Goal: Register for event/course

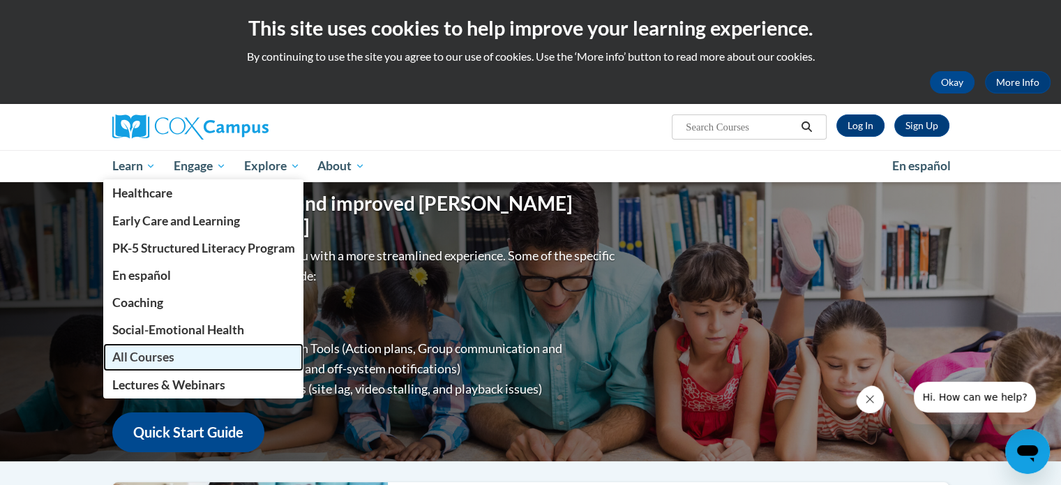
click at [145, 354] on span "All Courses" at bounding box center [143, 356] width 62 height 15
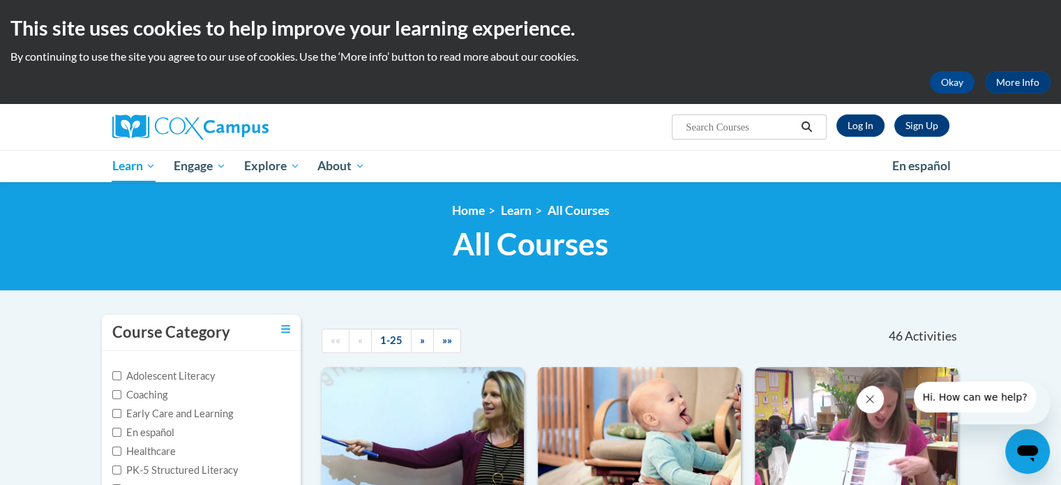
click at [699, 123] on input "Search..." at bounding box center [740, 127] width 112 height 17
type input "The Power of Language"
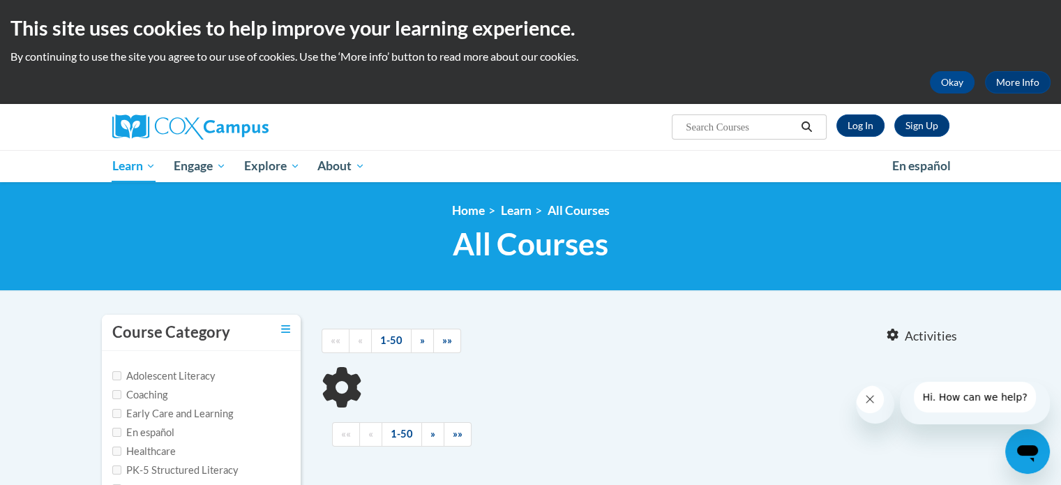
type input "The Power of Language"
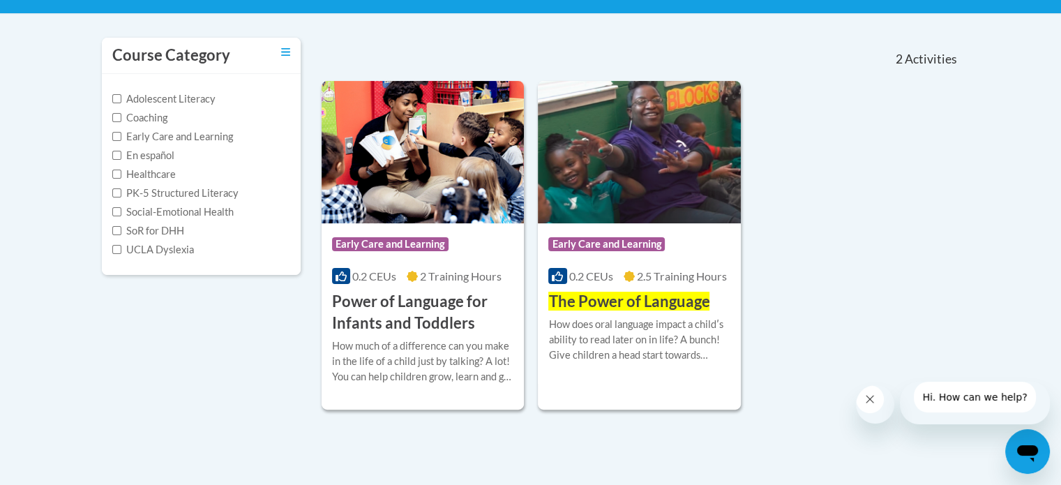
scroll to position [298, 0]
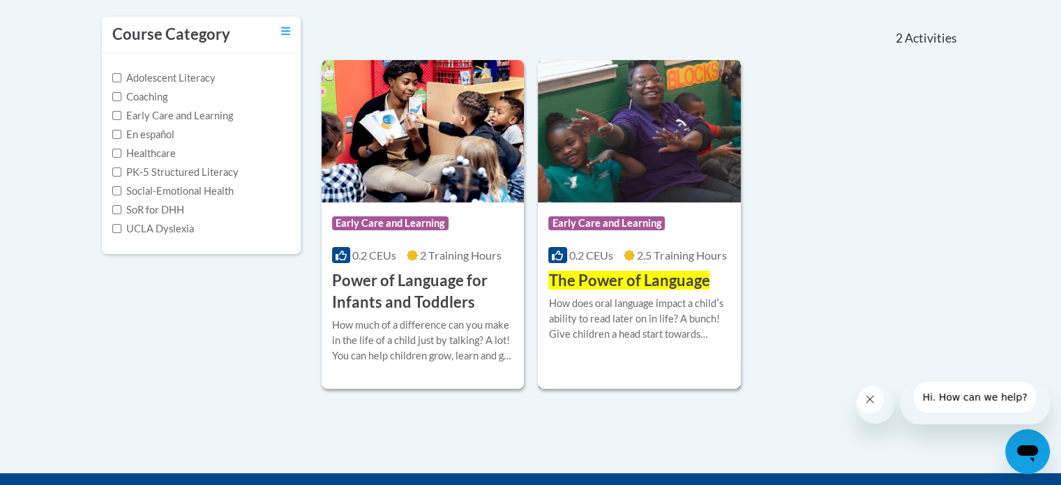
click at [600, 183] on img at bounding box center [639, 131] width 203 height 142
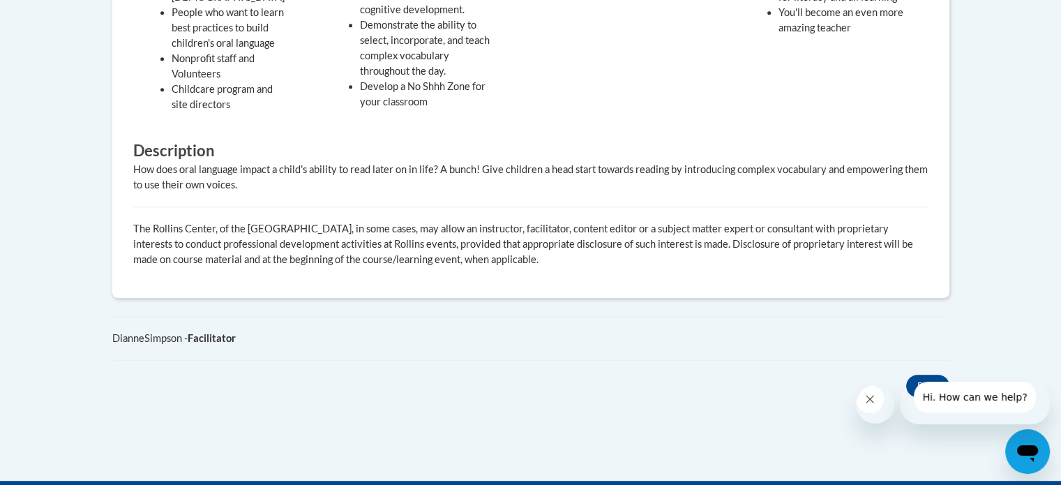
drag, startPoint x: 1066, startPoint y: 150, endPoint x: 1066, endPoint y: 379, distance: 228.8
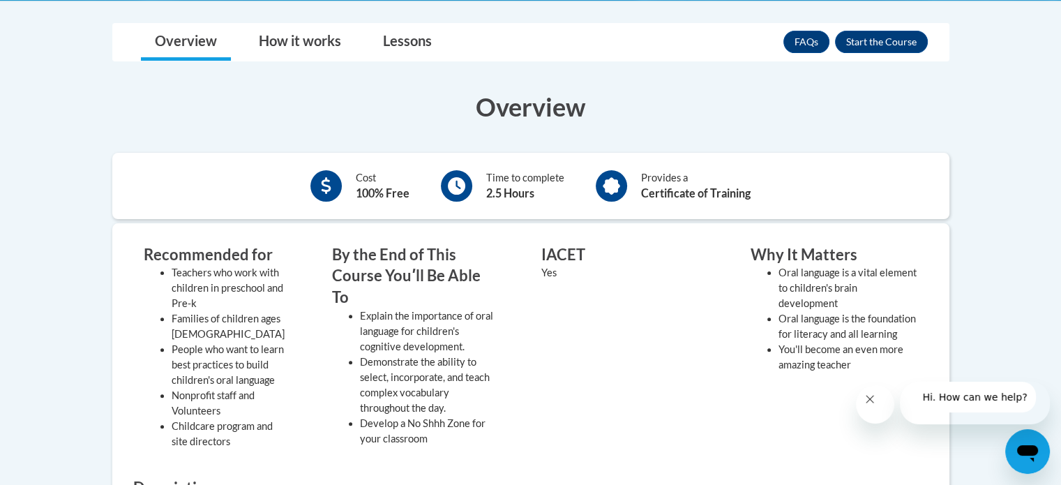
scroll to position [363, 0]
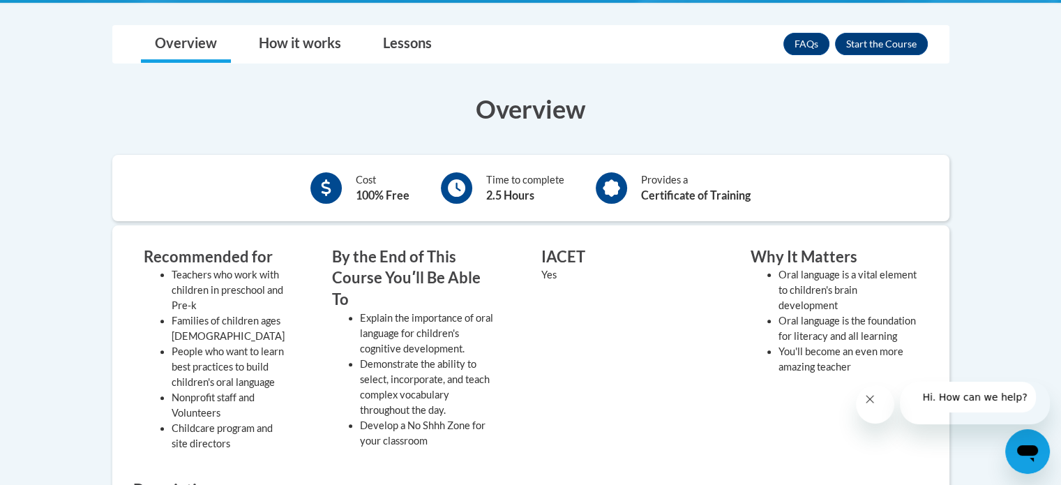
click at [580, 321] on div "IACET Yes" at bounding box center [625, 352] width 188 height 213
click at [290, 45] on link "How it works" at bounding box center [300, 44] width 110 height 37
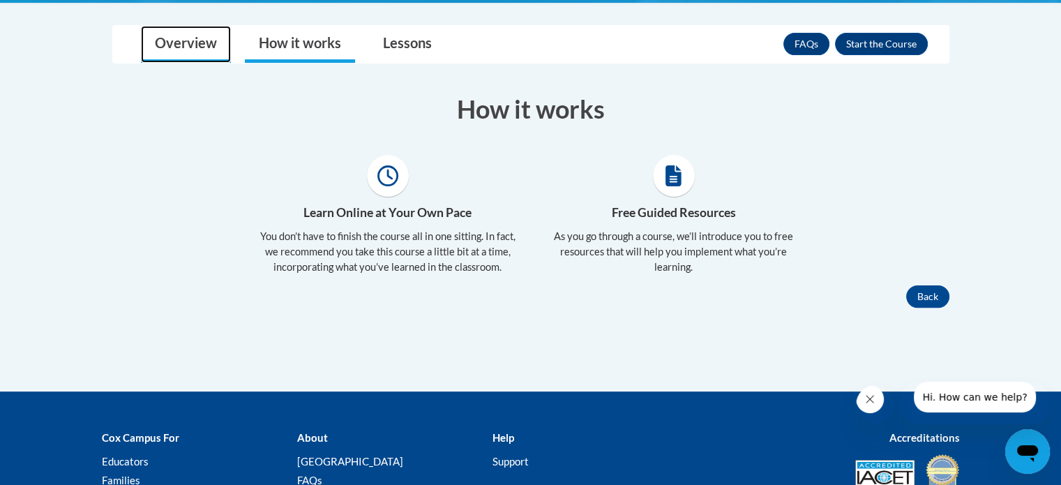
click at [184, 41] on link "Overview" at bounding box center [186, 44] width 90 height 37
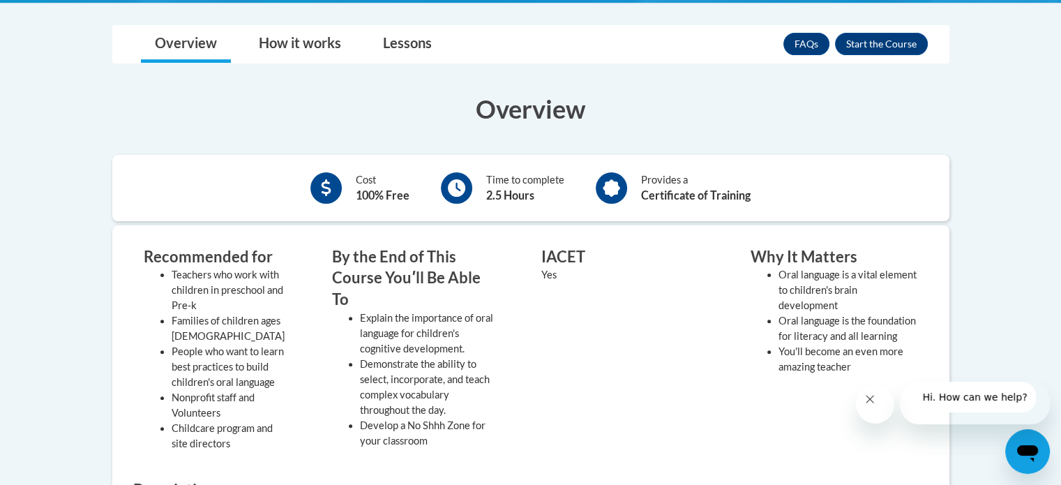
click at [268, 280] on li "Teachers who work with children in preschool and Pre-k" at bounding box center [231, 290] width 119 height 46
click at [878, 45] on button "Enroll" at bounding box center [881, 44] width 93 height 22
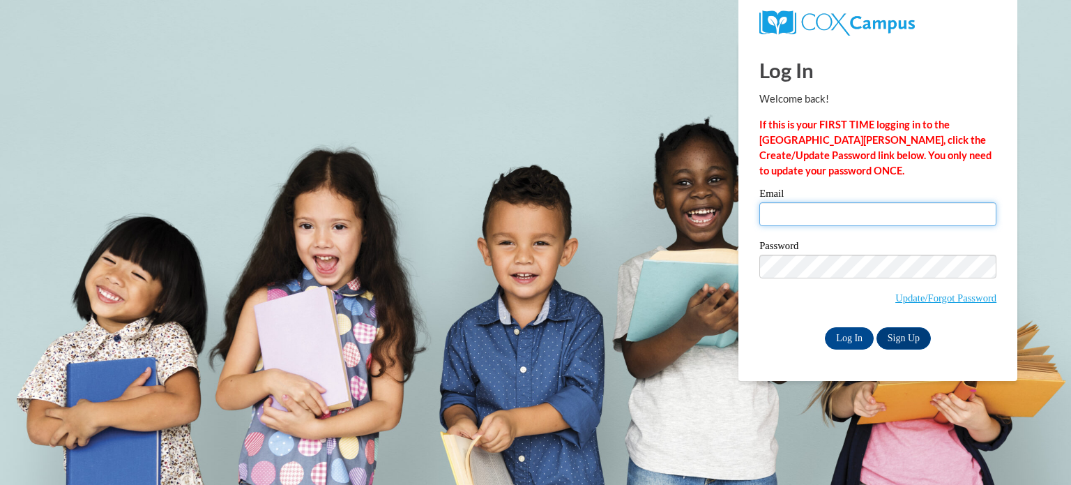
click at [805, 215] on input "Email" at bounding box center [878, 214] width 237 height 24
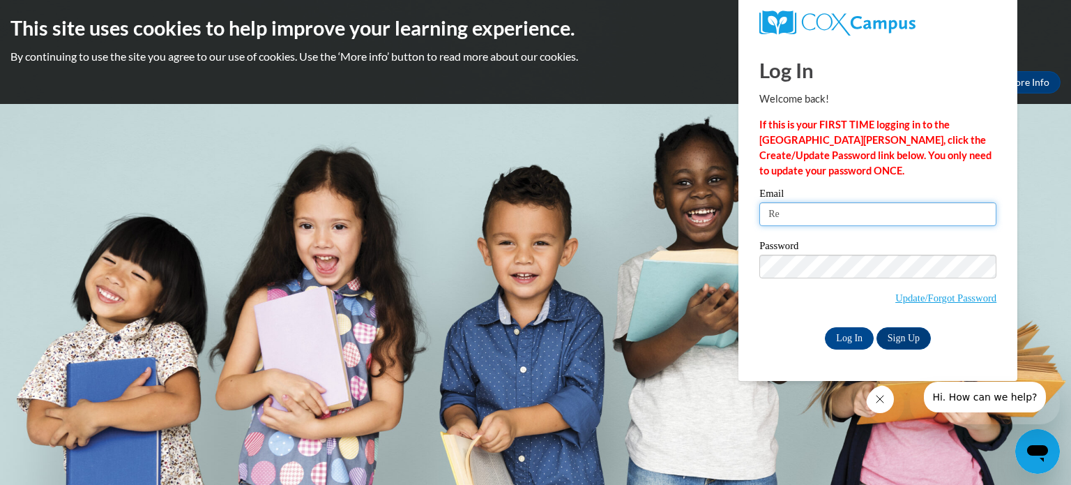
type input "[PERSON_NAME][EMAIL_ADDRESS][PERSON_NAME][DOMAIN_NAME]"
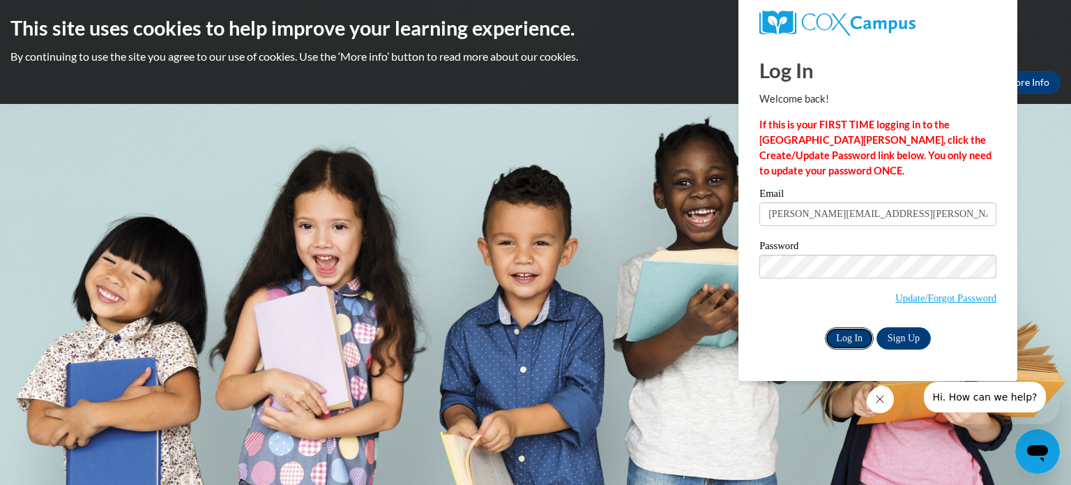
click at [848, 340] on input "Log In" at bounding box center [849, 338] width 49 height 22
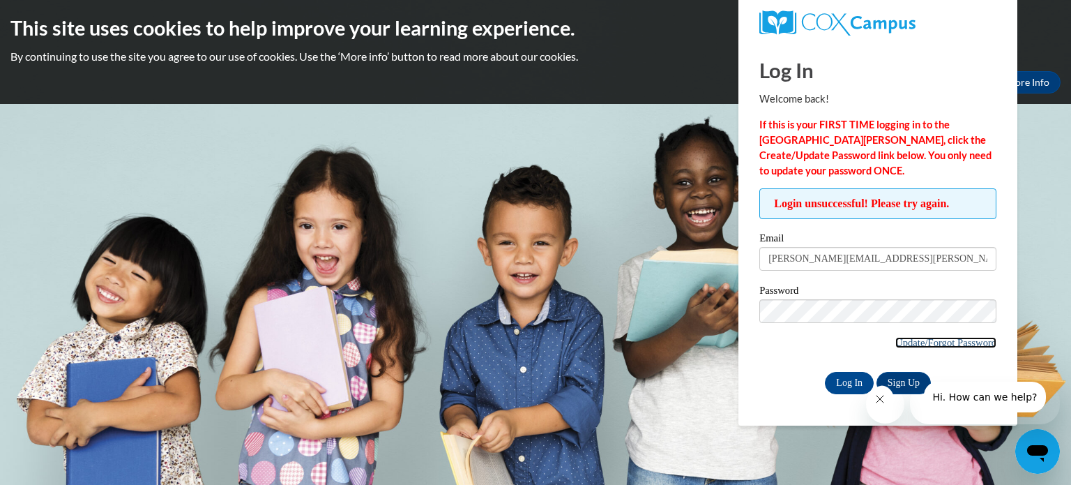
click at [912, 340] on link "Update/Forgot Password" at bounding box center [946, 342] width 101 height 11
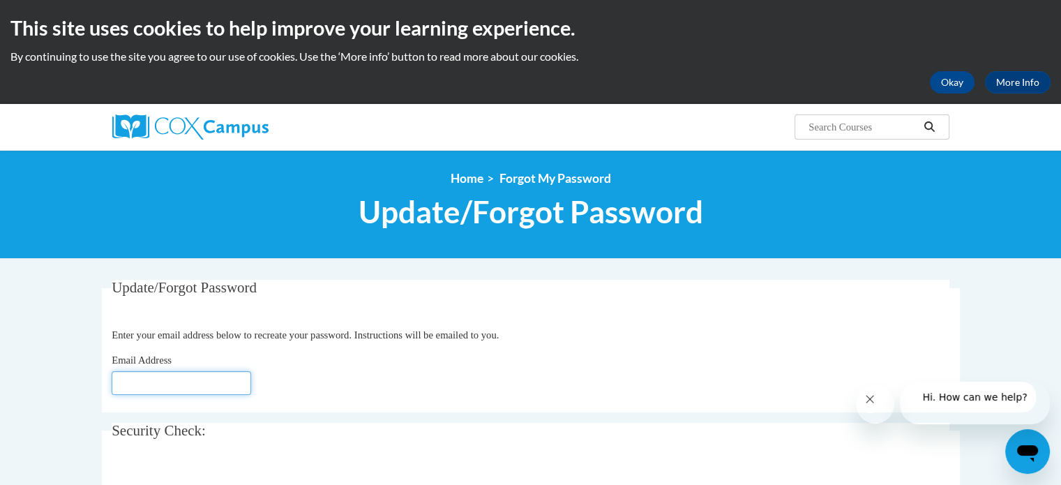
click at [174, 387] on input "Email Address" at bounding box center [181, 383] width 139 height 24
type input "r"
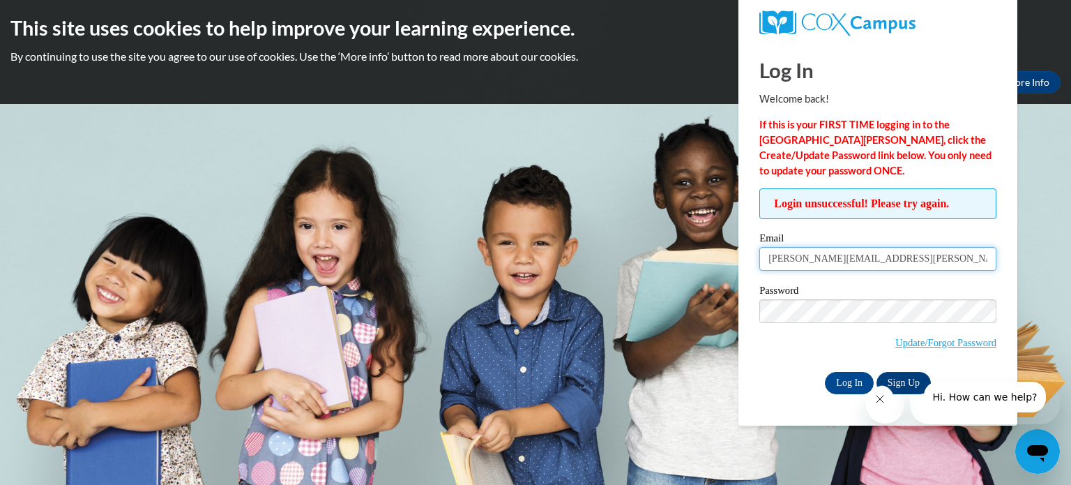
click at [873, 257] on input "rebecca.millsaps@ndohs.org" at bounding box center [878, 259] width 237 height 24
type input "[PERSON_NAME][EMAIL_ADDRESS][PERSON_NAME][DOMAIN_NAME]"
click at [890, 376] on link "Sign Up" at bounding box center [904, 383] width 54 height 22
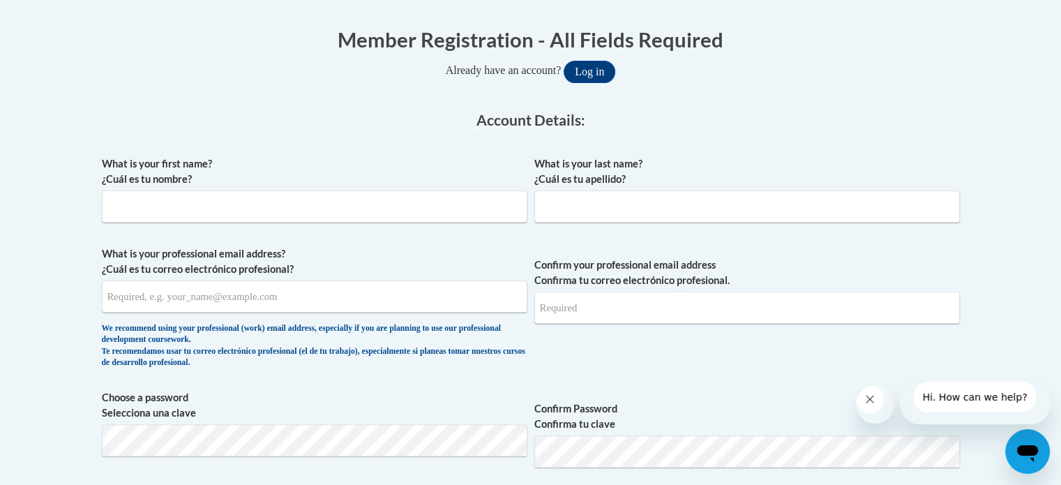
scroll to position [265, 0]
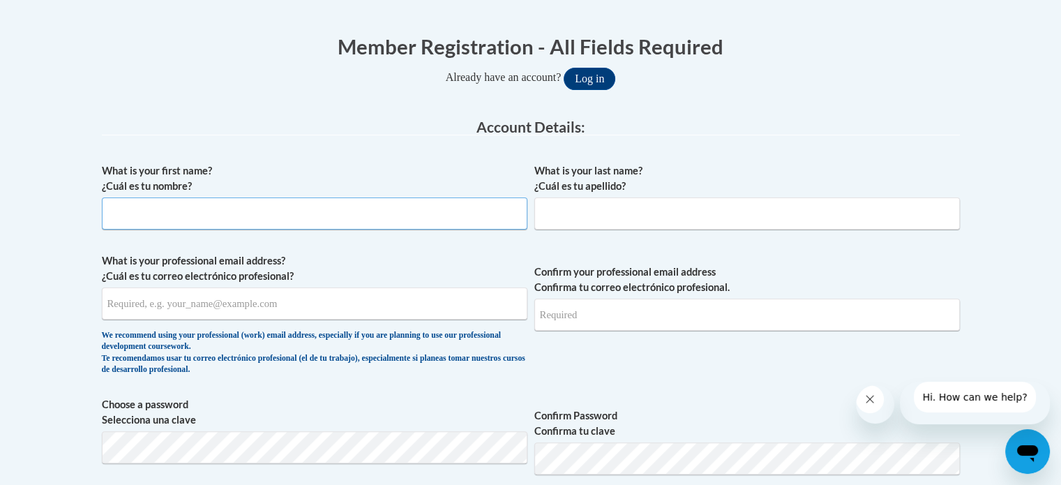
click at [170, 207] on input "What is your first name? ¿Cuál es tu nombre?" at bounding box center [314, 213] width 425 height 32
type input "[PERSON_NAME]"
type input "Millsaps"
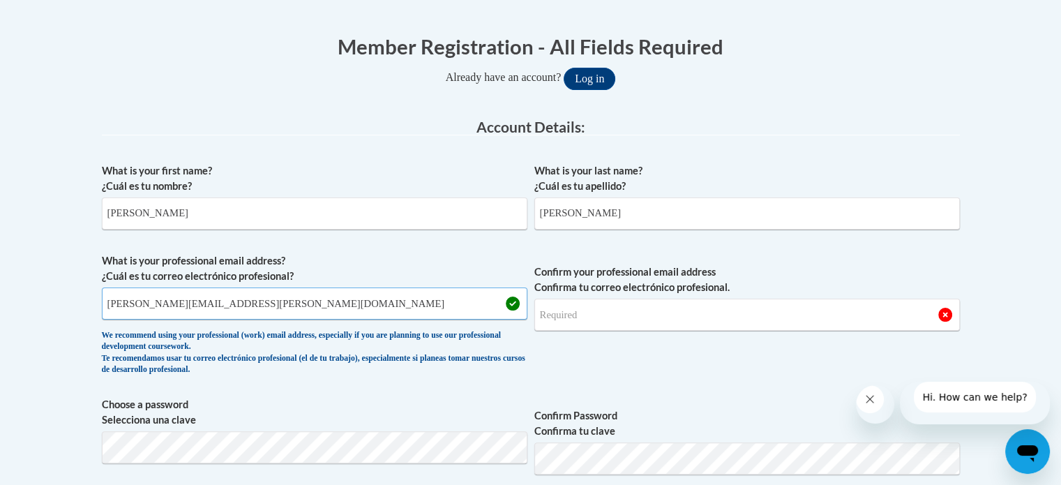
type input "rebecca.millsaps@ndo.org"
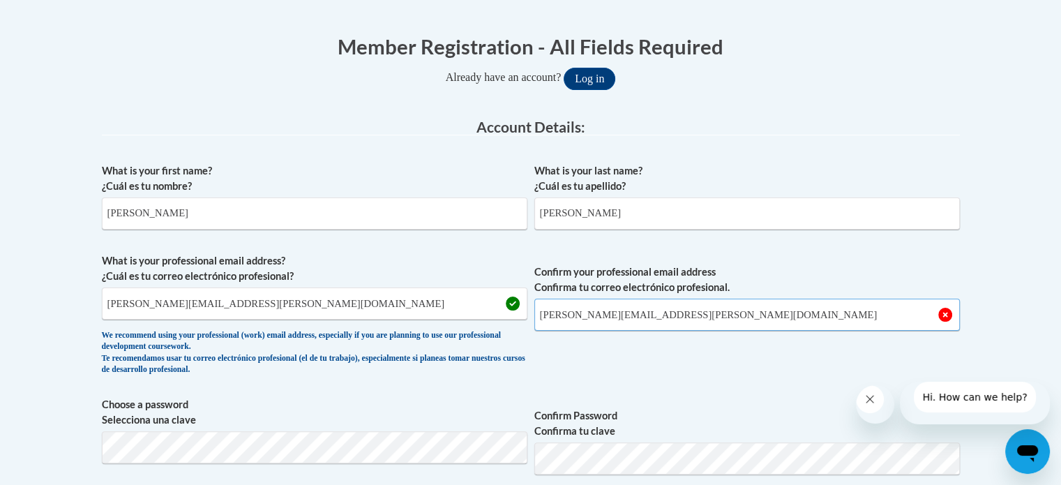
type input "rebecca.millsaps@ndo.org"
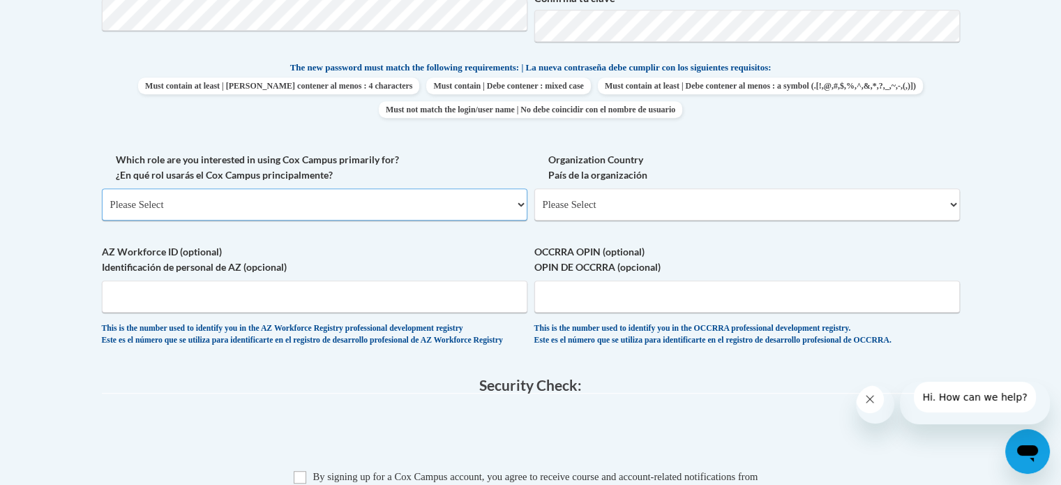
click at [276, 220] on select "Please Select College/University | Colegio/Universidad Community/Nonprofit Part…" at bounding box center [314, 204] width 425 height 32
select select "fbf2d438-af2f-41f8-98f1-81c410e29de3"
click at [102, 220] on select "Please Select College/University | Colegio/Universidad Community/Nonprofit Part…" at bounding box center [314, 204] width 425 height 32
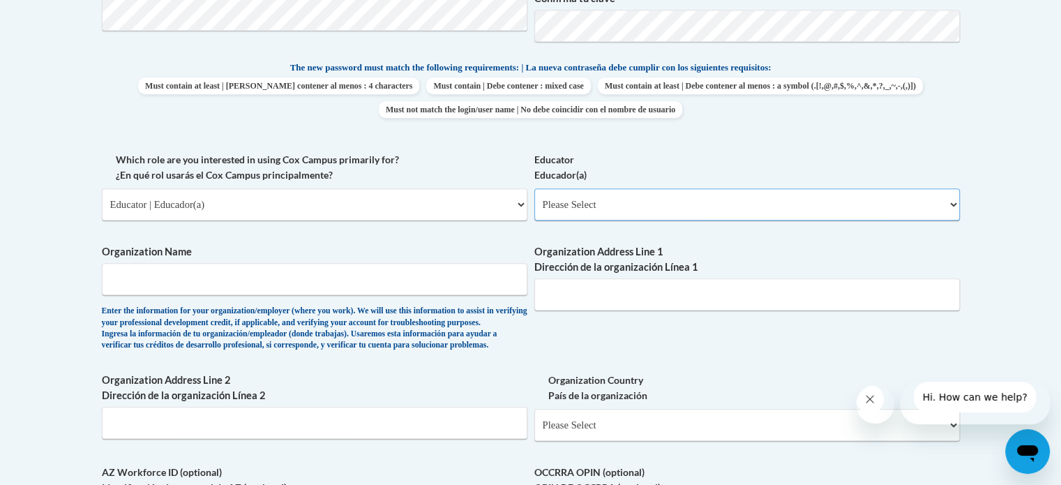
click at [575, 220] on select "Please Select Early Learning/Daycare Teacher/Family Home Care Provider | Maestr…" at bounding box center [746, 204] width 425 height 32
select select "8e1a676a-2f1d-4924-8ba1-6ffde03e8dcb"
click at [534, 220] on select "Please Select Early Learning/Daycare Teacher/Family Home Care Provider | Maestr…" at bounding box center [746, 204] width 425 height 32
click at [370, 295] on input "Organization Name" at bounding box center [314, 279] width 425 height 32
type input "Ninth District Opportunity"
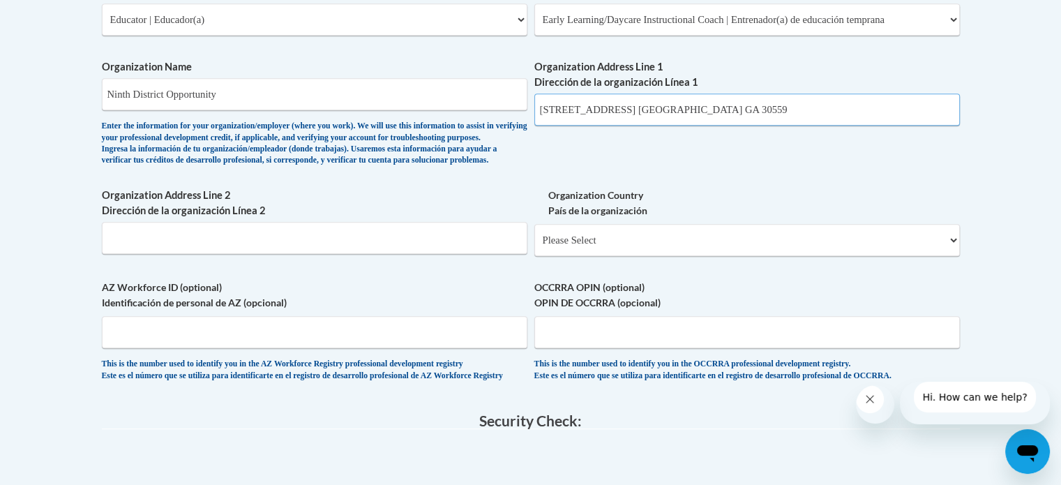
scroll to position [907, 0]
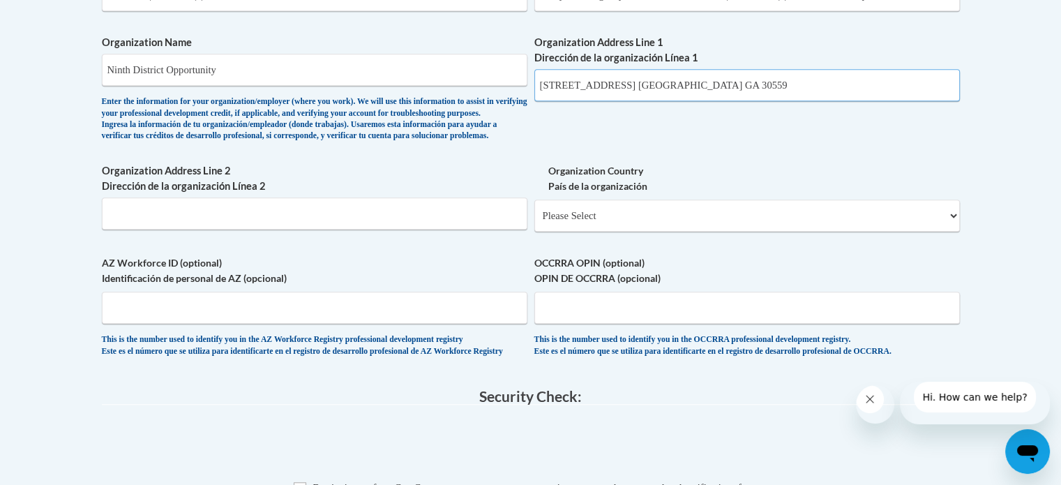
type input "8731 Lakewood Hwy. Mineral Bluff GA 30559"
click at [591, 232] on select "Please Select United States | Estados Unidos Outside of the United States | Fue…" at bounding box center [746, 215] width 425 height 32
select select "ad49bcad-a171-4b2e-b99c-48b446064914"
click at [534, 232] on select "Please Select United States | Estados Unidos Outside of the United States | Fue…" at bounding box center [746, 215] width 425 height 32
select select
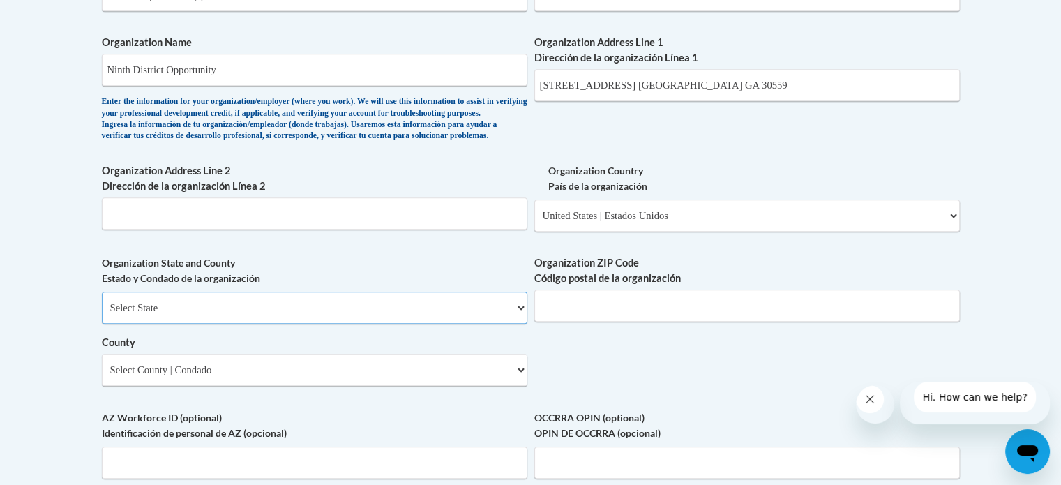
click at [368, 324] on select "Select State Alabama Alaska Arizona Arkansas California Colorado Connecticut De…" at bounding box center [314, 308] width 425 height 32
select select "Georgia"
click at [102, 324] on select "Select State Alabama Alaska Arizona Arkansas California Colorado Connecticut De…" at bounding box center [314, 308] width 425 height 32
click at [565, 322] on input "Organization ZIP Code Código postal de la organización" at bounding box center [746, 305] width 425 height 32
type input "30559"
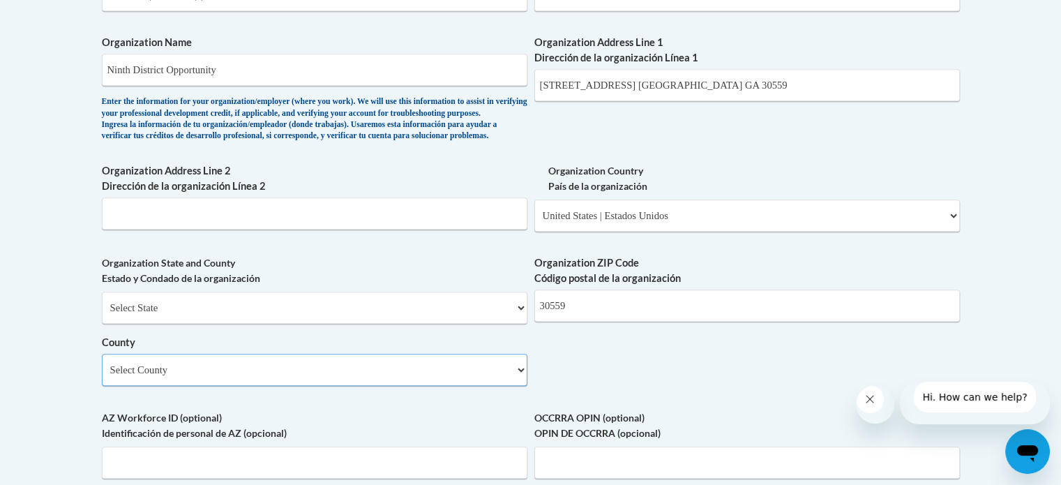
click at [317, 386] on select "Select County Appling Atkinson Bacon Baker Baldwin Banks Barrow Bartow Ben Hill…" at bounding box center [314, 370] width 425 height 32
select select "Fannin"
click at [102, 386] on select "Select County Appling Atkinson Bacon Baker Baldwin Banks Barrow Bartow Ben Hill…" at bounding box center [314, 370] width 425 height 32
click at [545, 435] on div "What is your first name? ¿Cuál es tu nombre? Rebecca What is your last name? ¿C…" at bounding box center [531, 20] width 858 height 1011
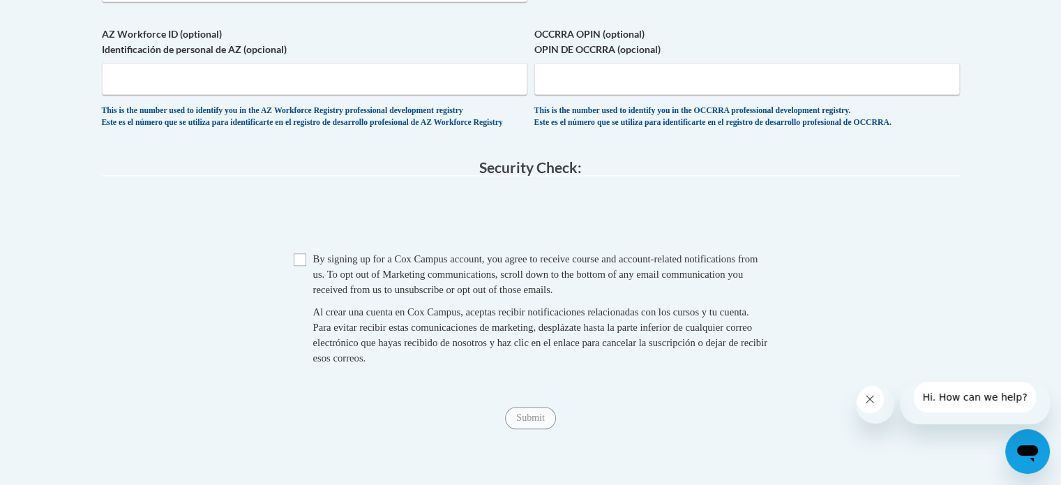
scroll to position [1293, 0]
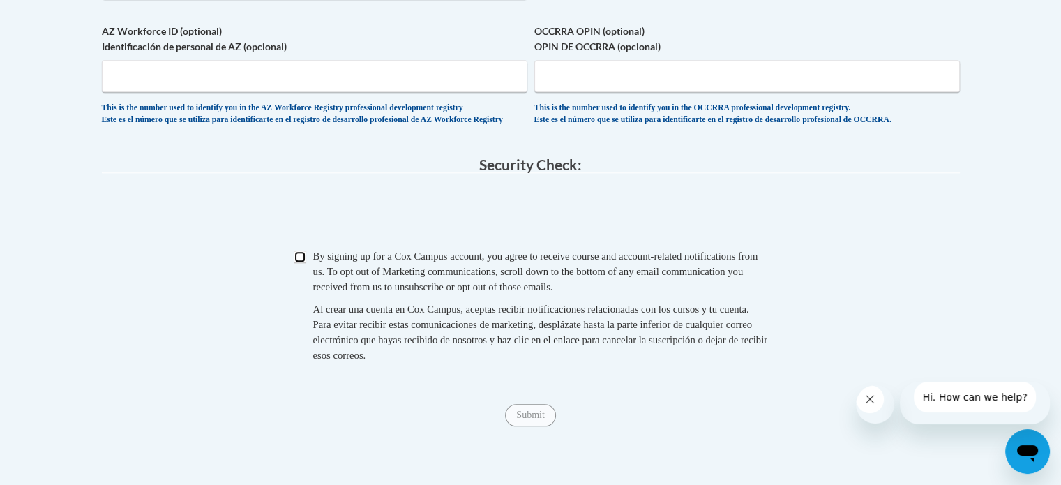
click at [296, 263] on input "Checkbox" at bounding box center [300, 256] width 13 height 13
checkbox input "true"
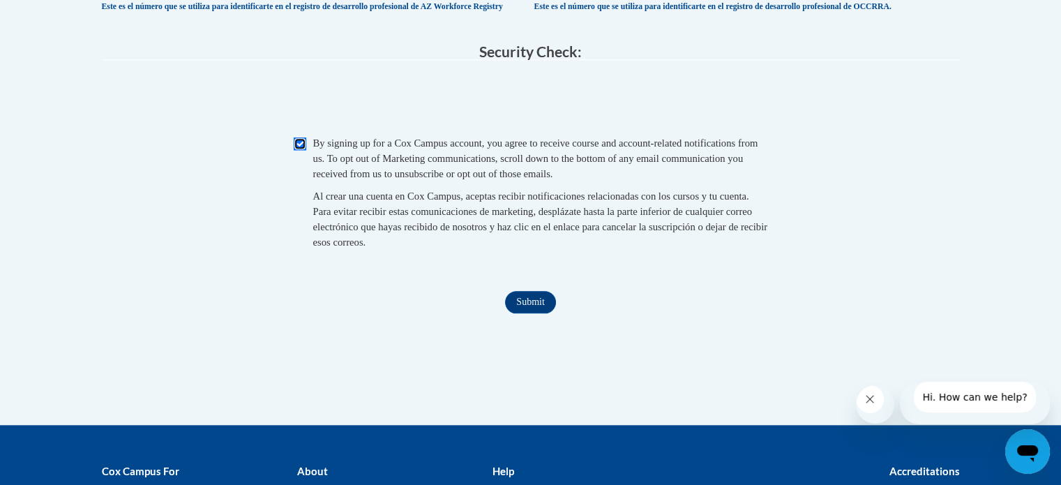
scroll to position [1495, 0]
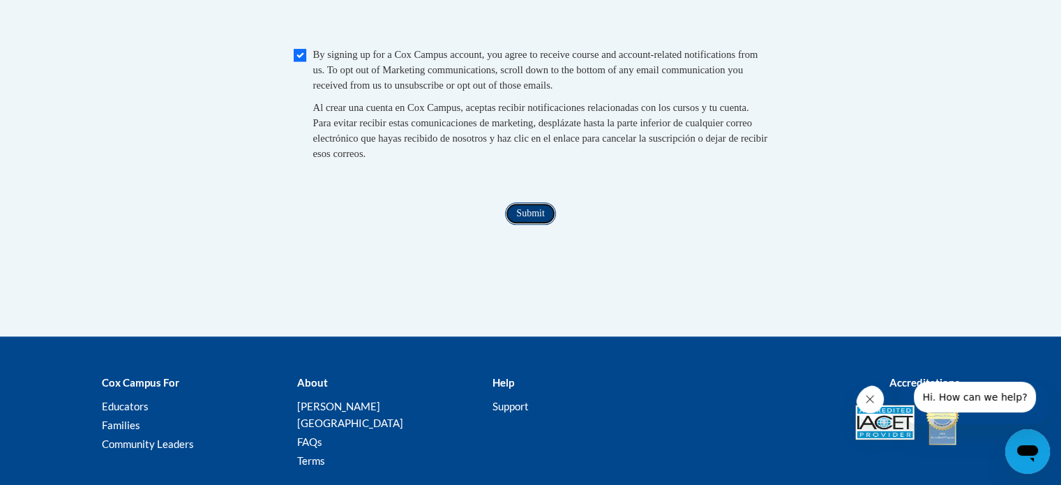
click at [532, 225] on input "Submit" at bounding box center [530, 213] width 50 height 22
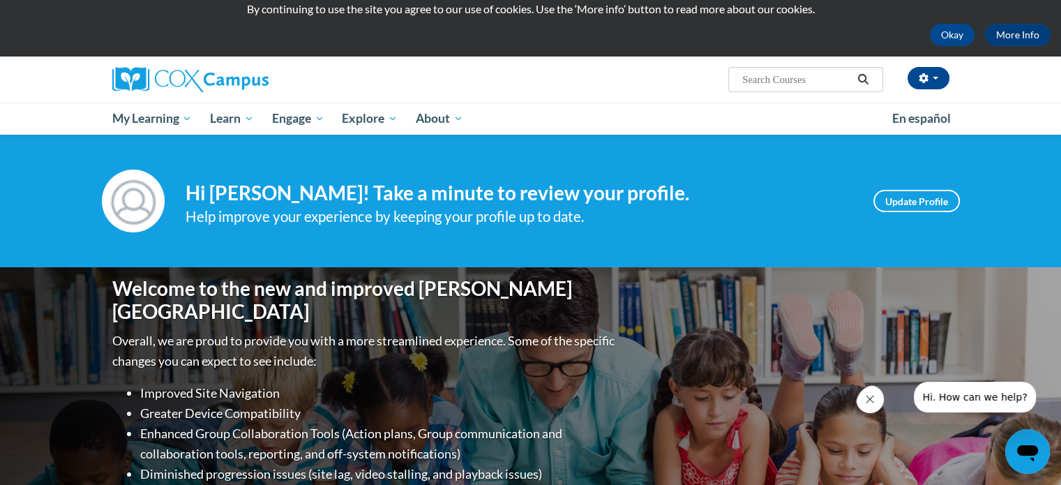
scroll to position [40, 0]
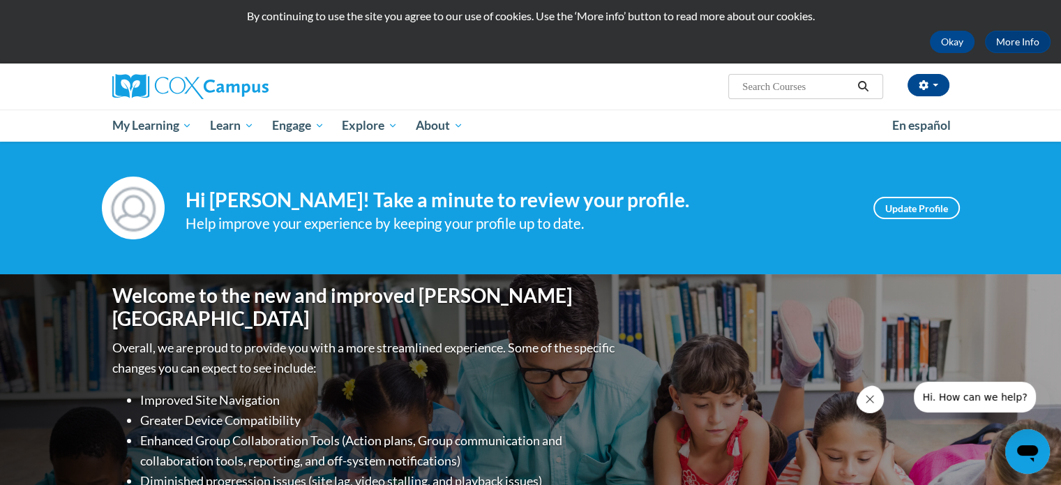
click at [787, 85] on input "Search..." at bounding box center [797, 86] width 112 height 17
type input "The Power of Language"
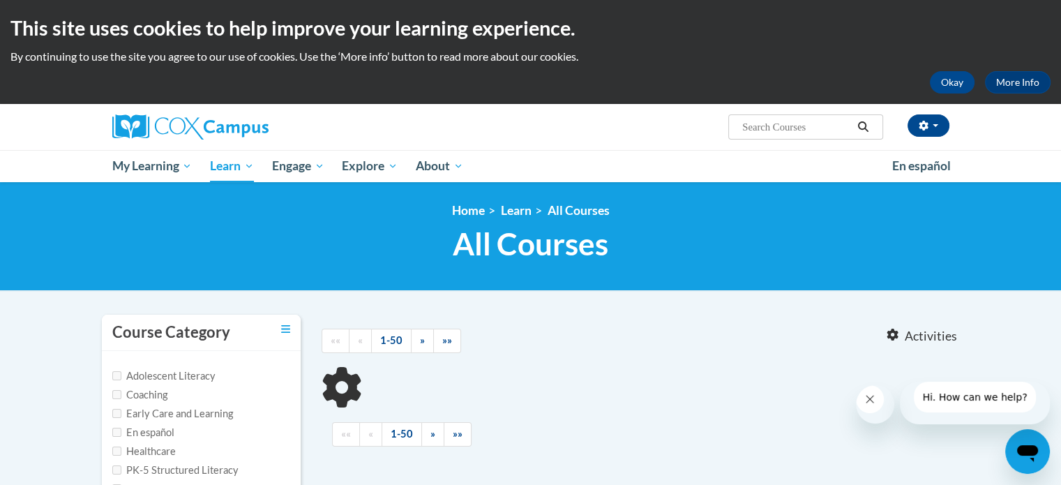
type input "The Power of Language"
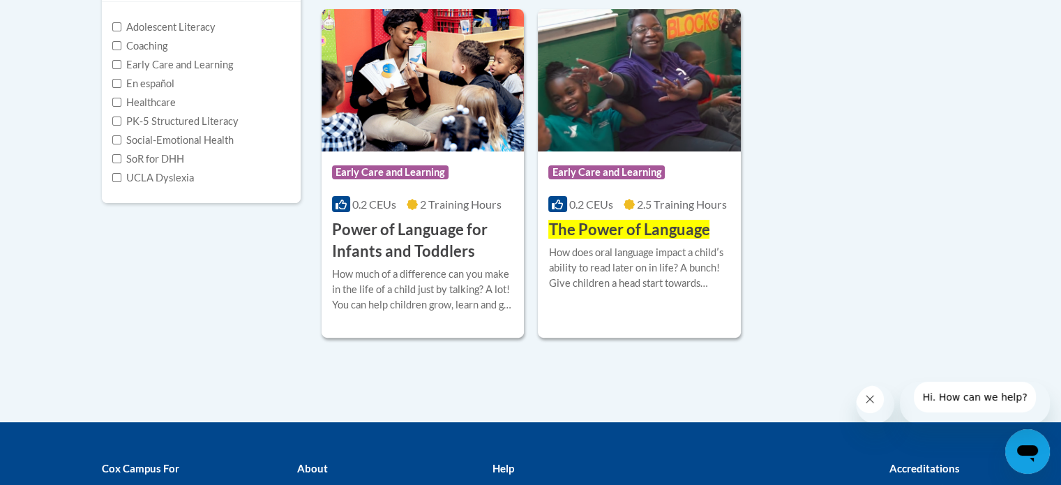
scroll to position [349, 0]
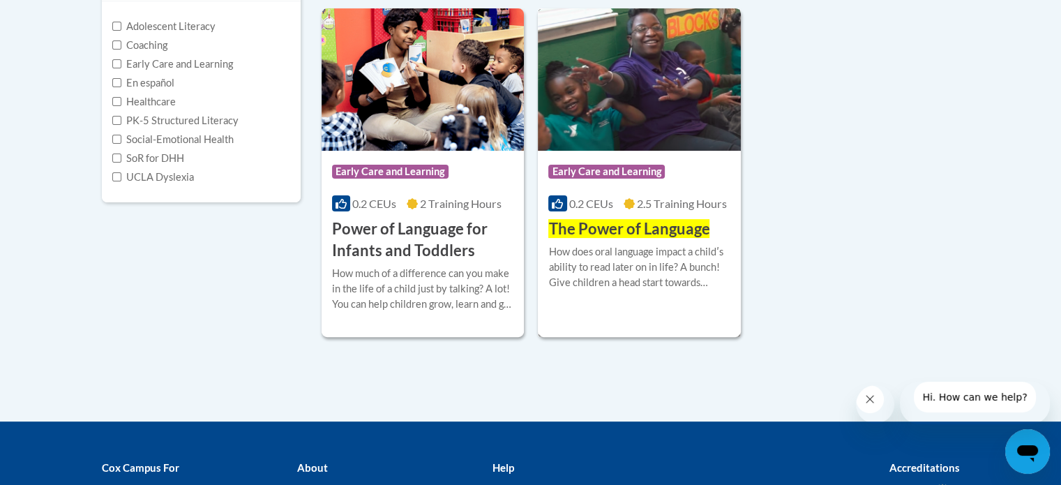
click at [663, 198] on span "2.5 Training Hours" at bounding box center [682, 203] width 90 height 13
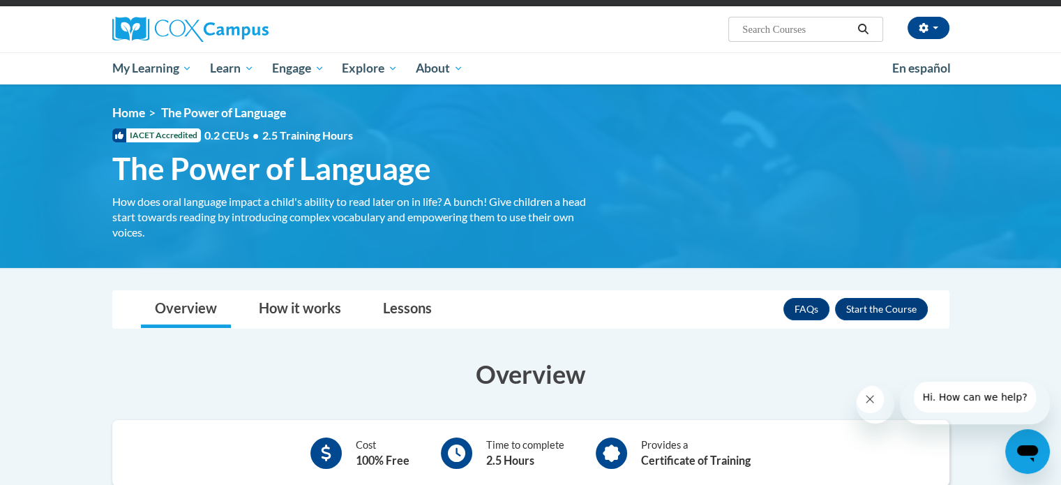
scroll to position [106, 0]
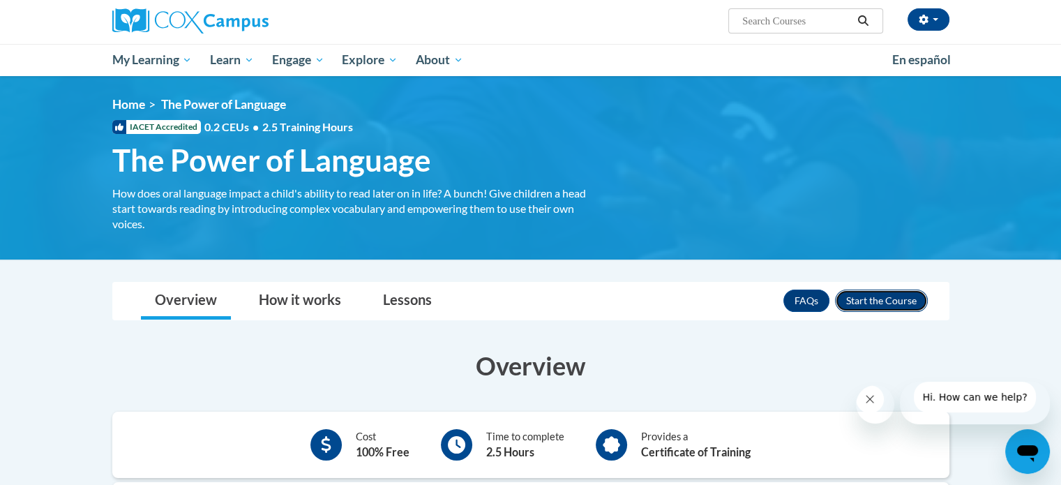
click at [889, 301] on button "Enroll" at bounding box center [881, 300] width 93 height 22
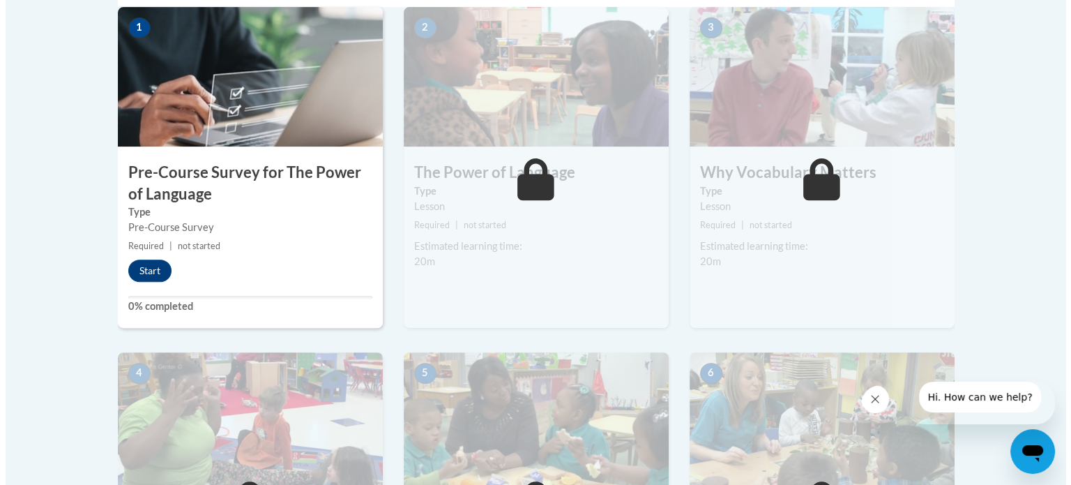
scroll to position [485, 0]
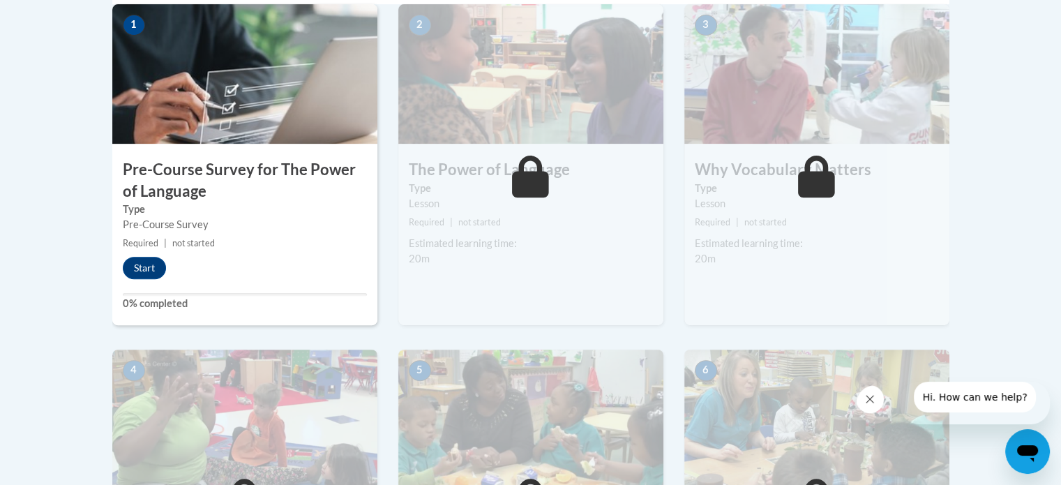
drag, startPoint x: 1065, startPoint y: 126, endPoint x: 1060, endPoint y: 251, distance: 124.9
click at [135, 262] on button "Start" at bounding box center [144, 268] width 43 height 22
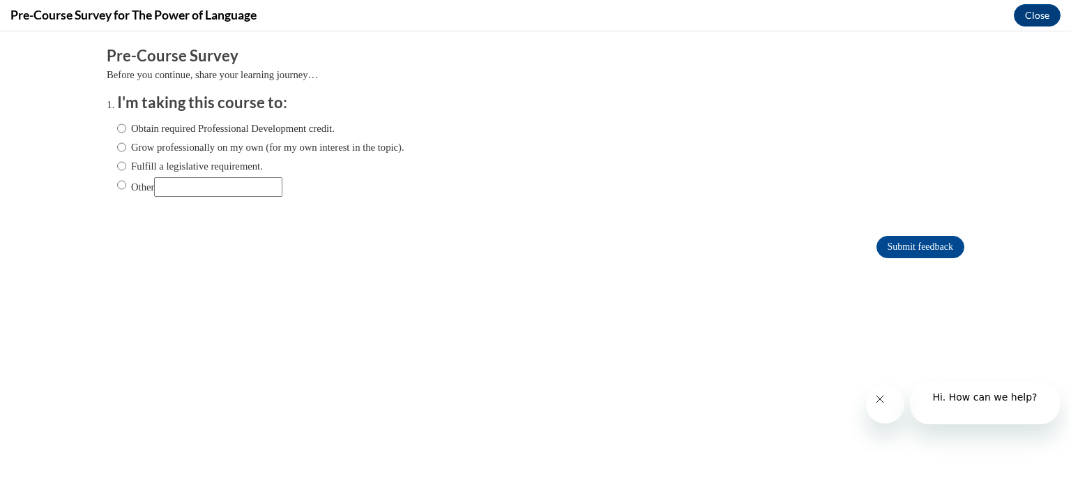
scroll to position [0, 0]
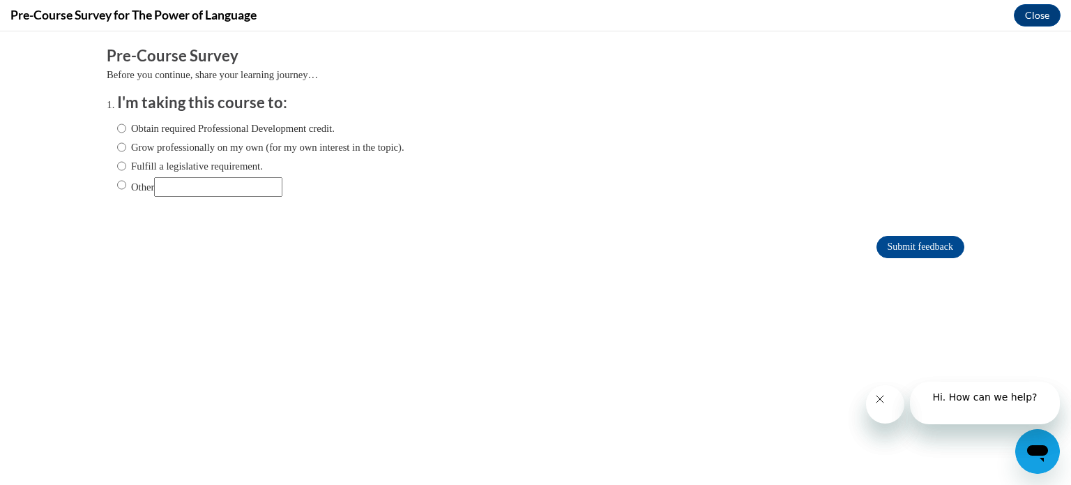
click at [117, 128] on input "Obtain required Professional Development credit." at bounding box center [121, 128] width 9 height 15
radio input "true"
click at [117, 146] on input "Grow professionally on my own (for my own interest in the topic)." at bounding box center [121, 146] width 9 height 15
radio input "true"
click at [117, 124] on input "Obtain required Professional Development credit." at bounding box center [121, 128] width 9 height 15
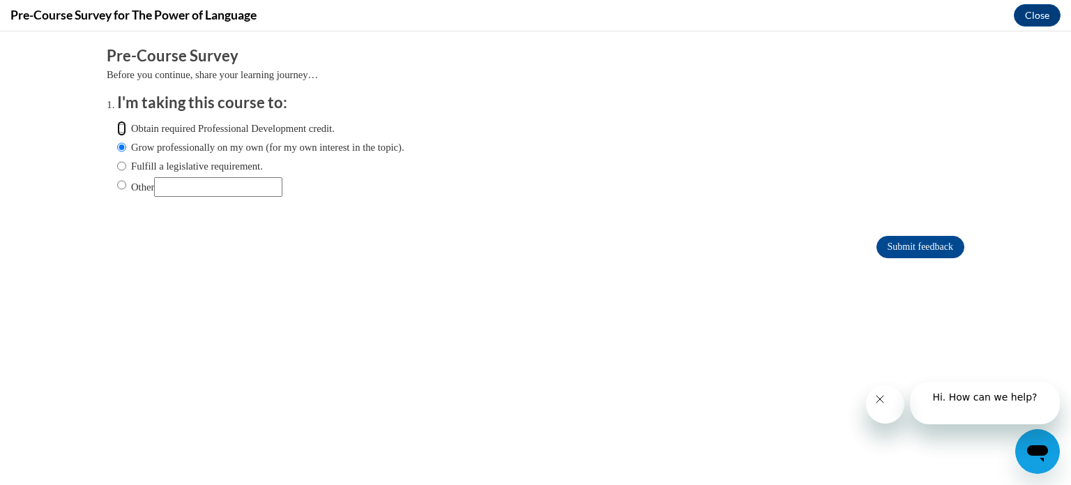
radio input "true"
click at [881, 248] on input "Submit feedback" at bounding box center [921, 247] width 88 height 22
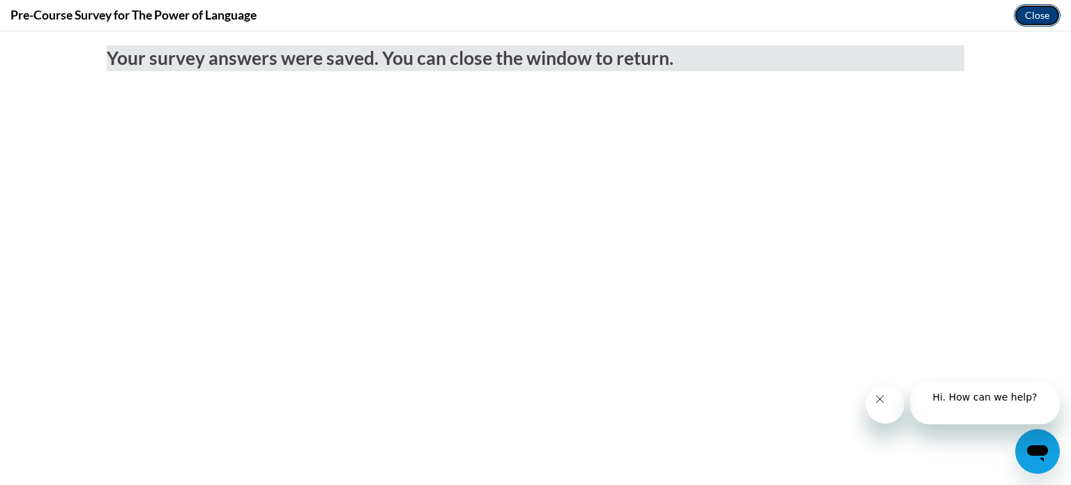
click at [1028, 15] on button "Close" at bounding box center [1037, 15] width 47 height 22
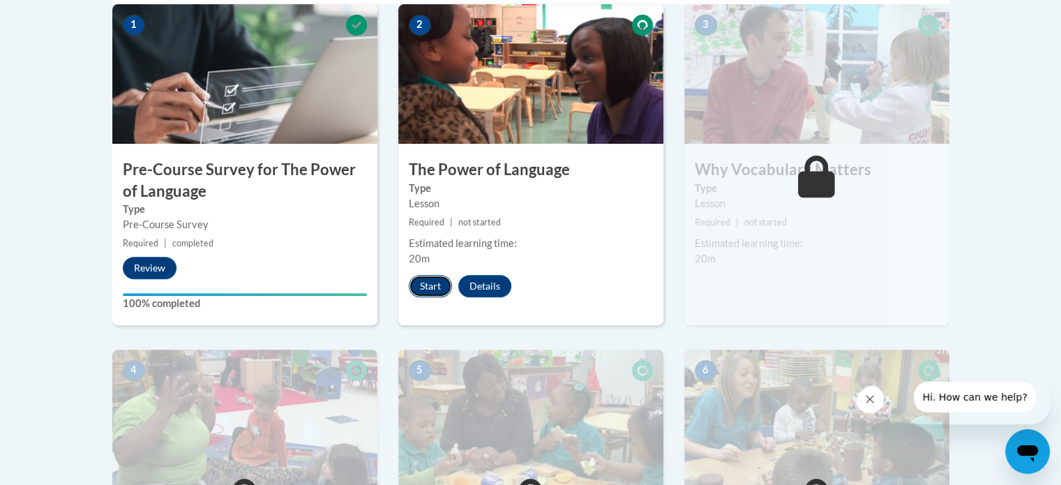
click at [424, 282] on button "Start" at bounding box center [430, 286] width 43 height 22
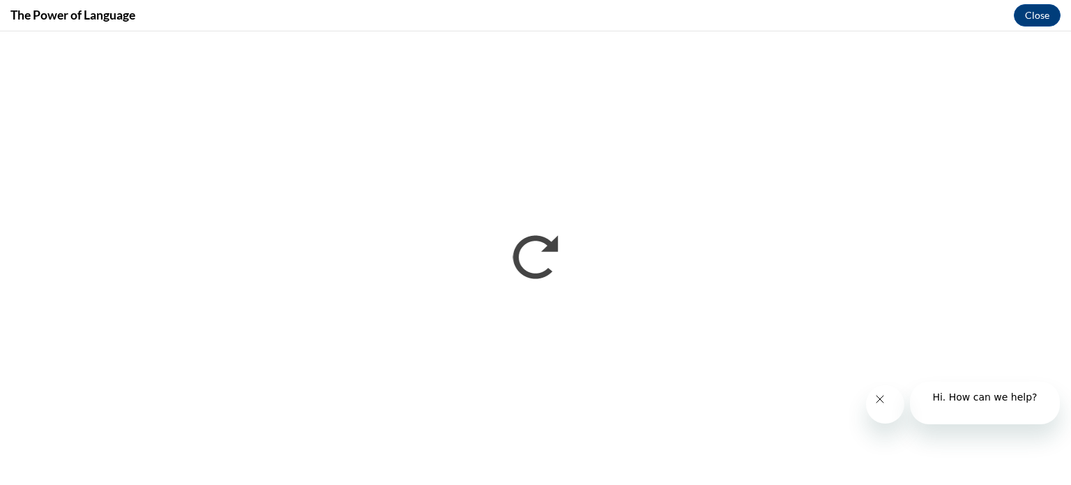
click at [880, 399] on icon "Close message from company" at bounding box center [880, 398] width 11 height 11
